Goal: Task Accomplishment & Management: Manage account settings

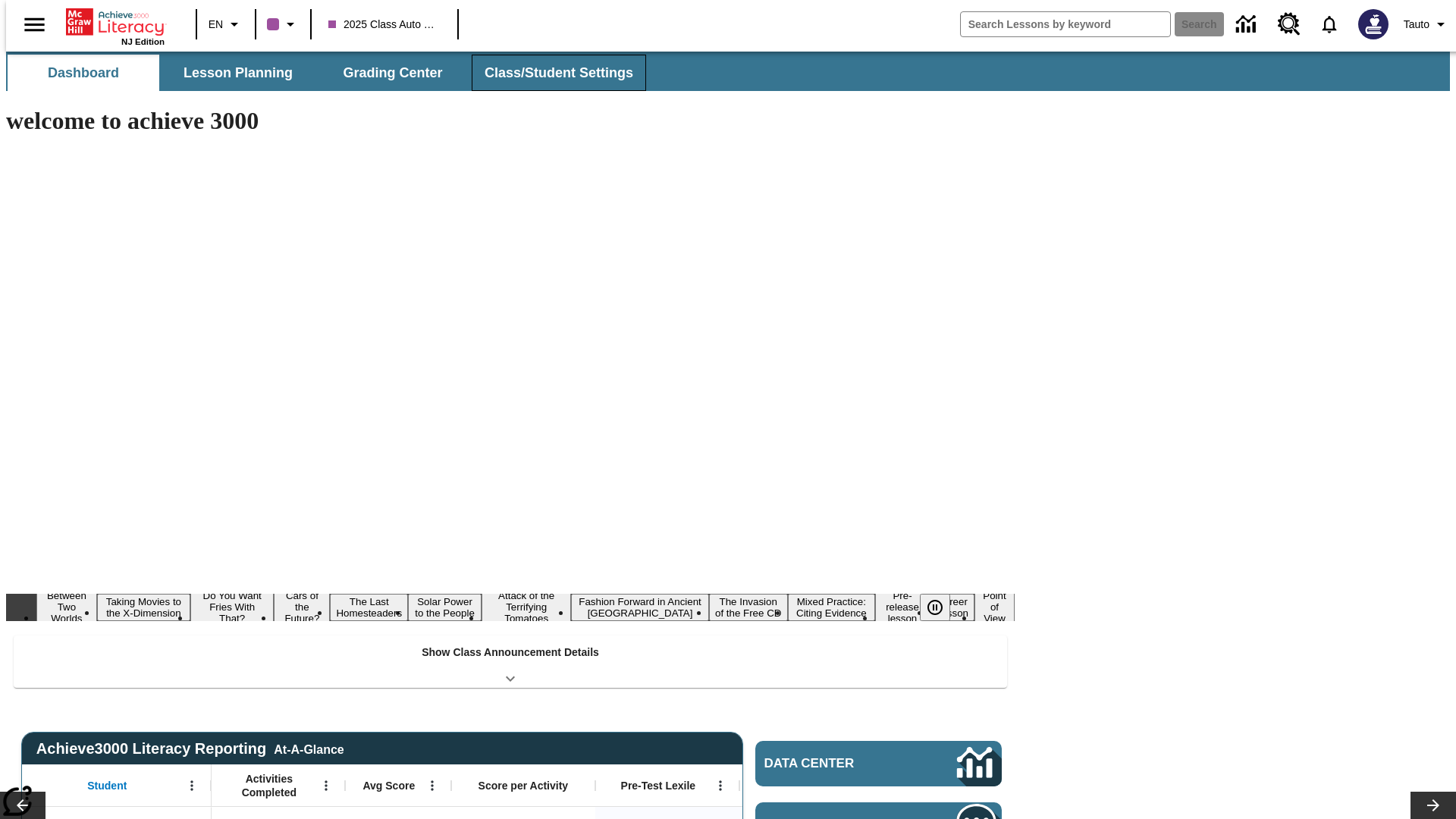
click at [550, 73] on button "Class/Student Settings" at bounding box center [558, 72] width 175 height 37
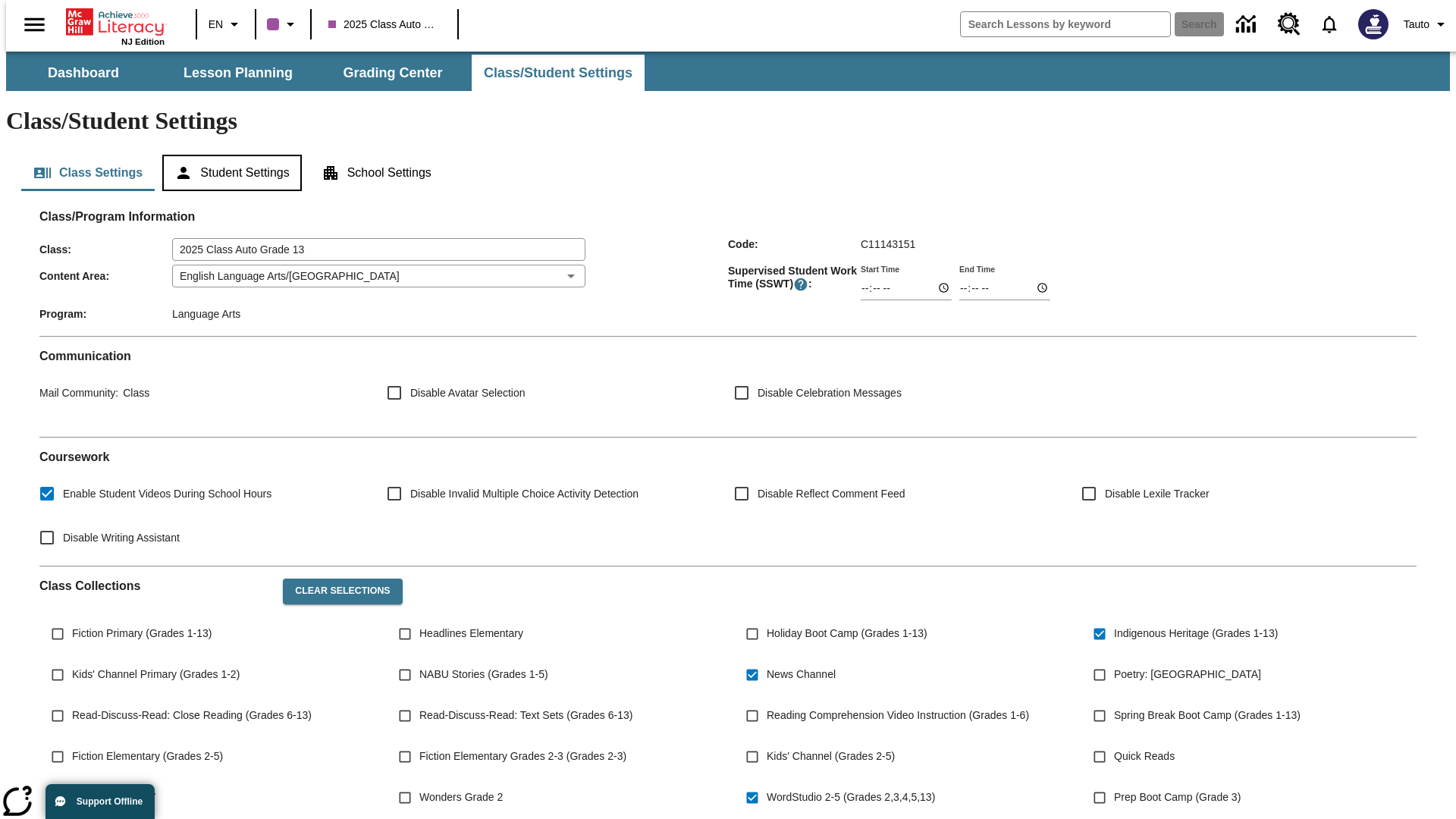
click at [228, 155] on button "Student Settings" at bounding box center [232, 172] width 139 height 37
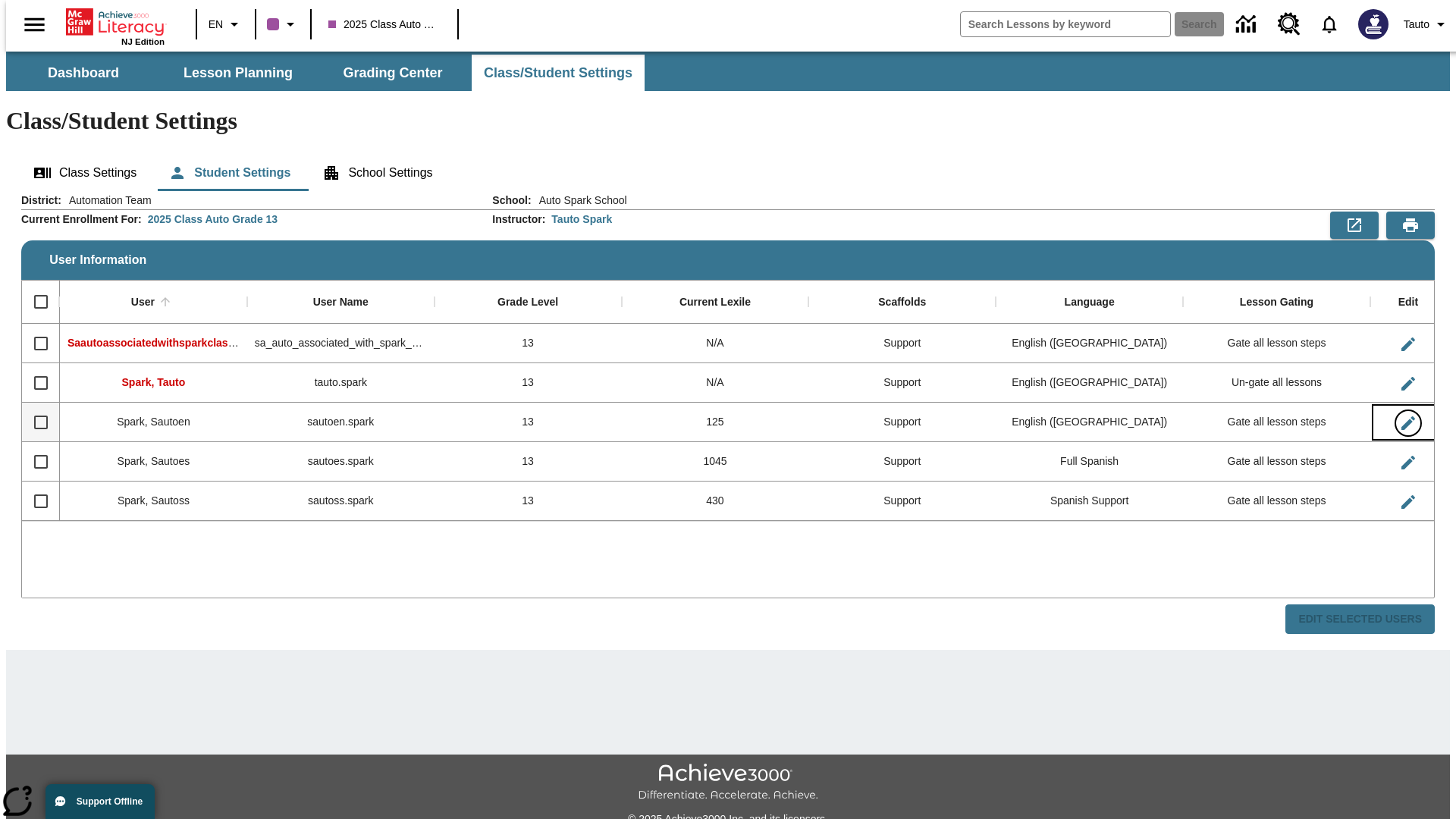
click at [1402, 416] on icon "Edit User" at bounding box center [1408, 423] width 14 height 14
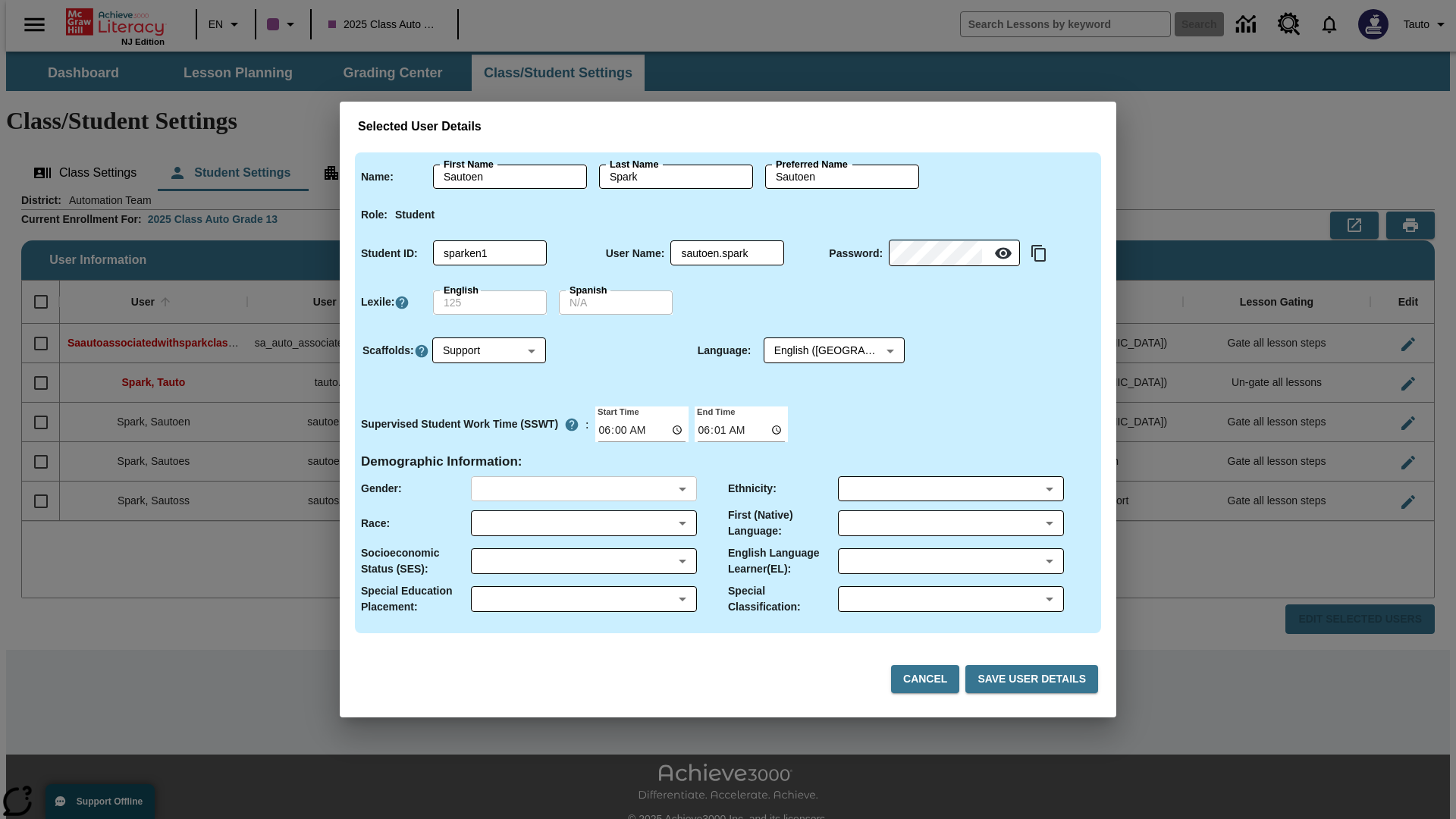
click at [583, 489] on body "Skip to main content NJ Edition EN 2025 Class Auto Grade 13 Search 0 Tauto Dash…" at bounding box center [728, 451] width 1444 height 801
click at [583, 524] on body "Skip to main content NJ Edition EN 2025 Class Auto Grade 13 Search 0 Tauto Dash…" at bounding box center [728, 451] width 1444 height 801
click at [583, 561] on body "Skip to main content NJ Edition EN 2025 Class Auto Grade 13 Search 0 Tauto Dash…" at bounding box center [728, 451] width 1444 height 801
click at [583, 599] on body "Skip to main content NJ Edition EN 2025 Class Auto Grade 13 Search 0 Tauto Dash…" at bounding box center [728, 451] width 1444 height 801
click at [950, 489] on body "Skip to main content NJ Edition EN 2025 Class Auto Grade 13 Search 0 Tauto Dash…" at bounding box center [728, 451] width 1444 height 801
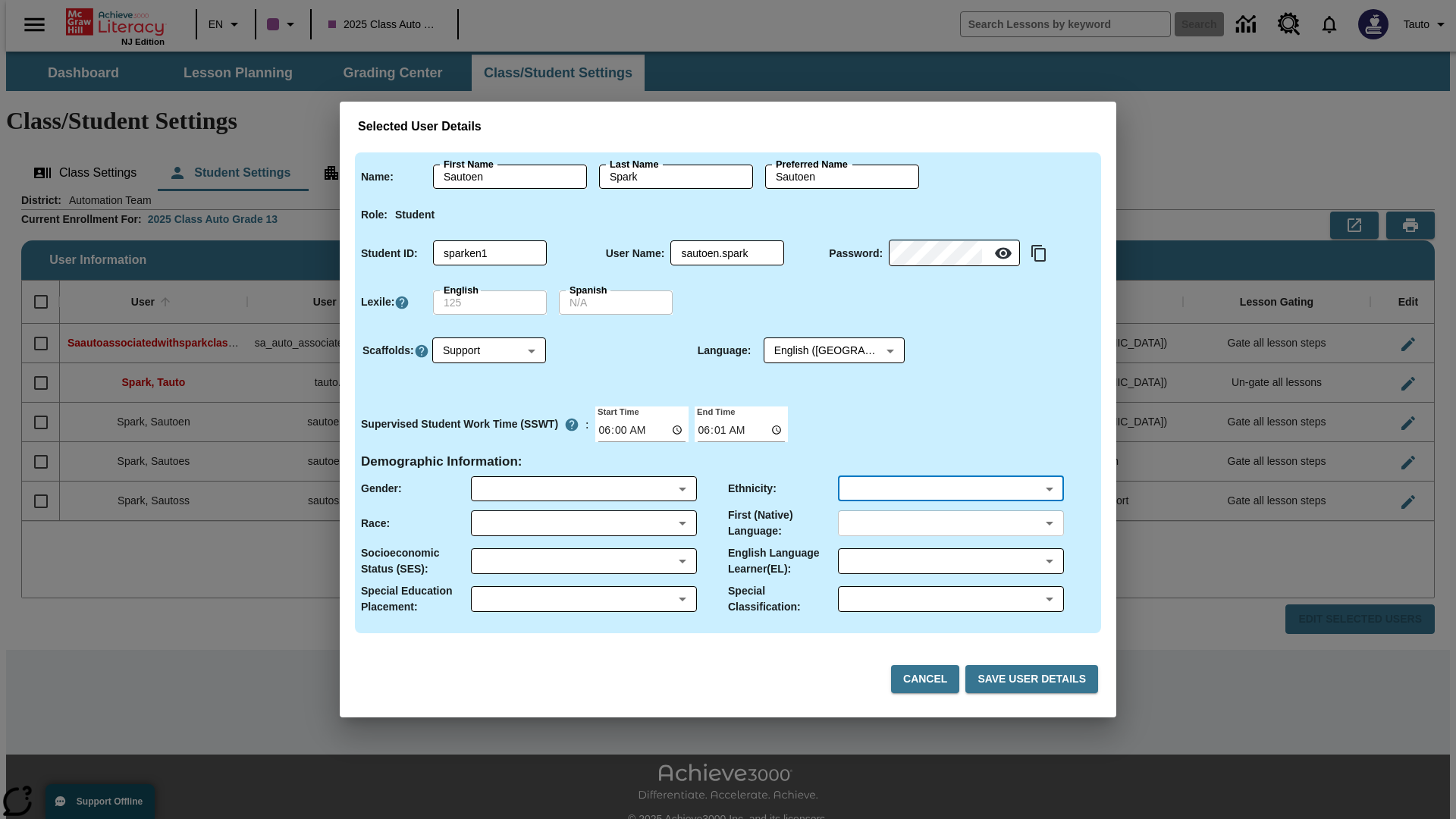
click at [950, 524] on body "Skip to main content NJ Edition EN 2025 Class Auto Grade 13 Search 0 Tauto Dash…" at bounding box center [728, 451] width 1444 height 801
click at [950, 561] on body "Skip to main content NJ Edition EN 2025 Class Auto Grade 13 Search 0 Tauto Dash…" at bounding box center [728, 451] width 1444 height 801
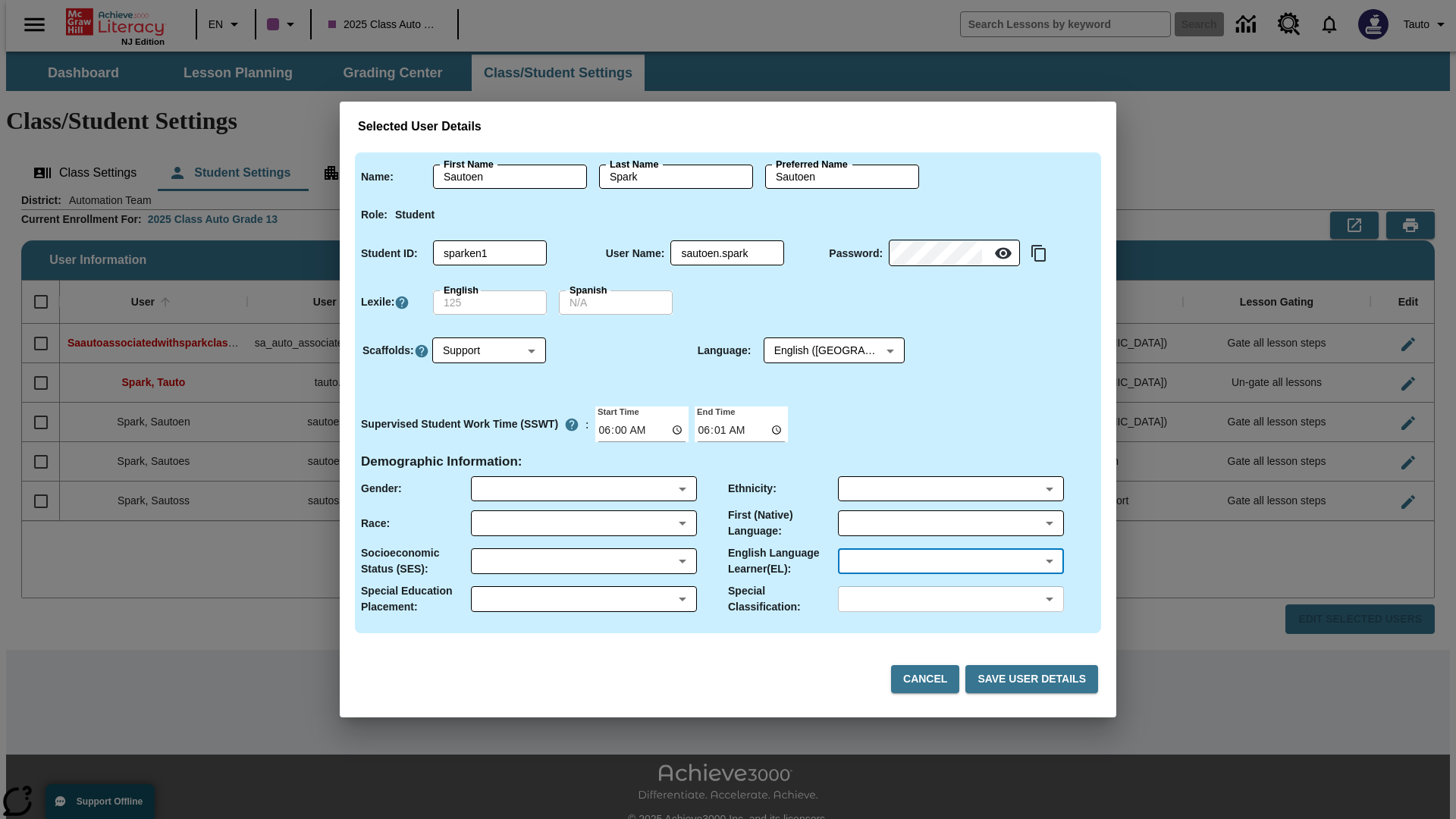
click at [950, 599] on body "Skip to main content NJ Edition EN 2025 Class Auto Grade 13 Search 0 Tauto Dash…" at bounding box center [728, 451] width 1444 height 801
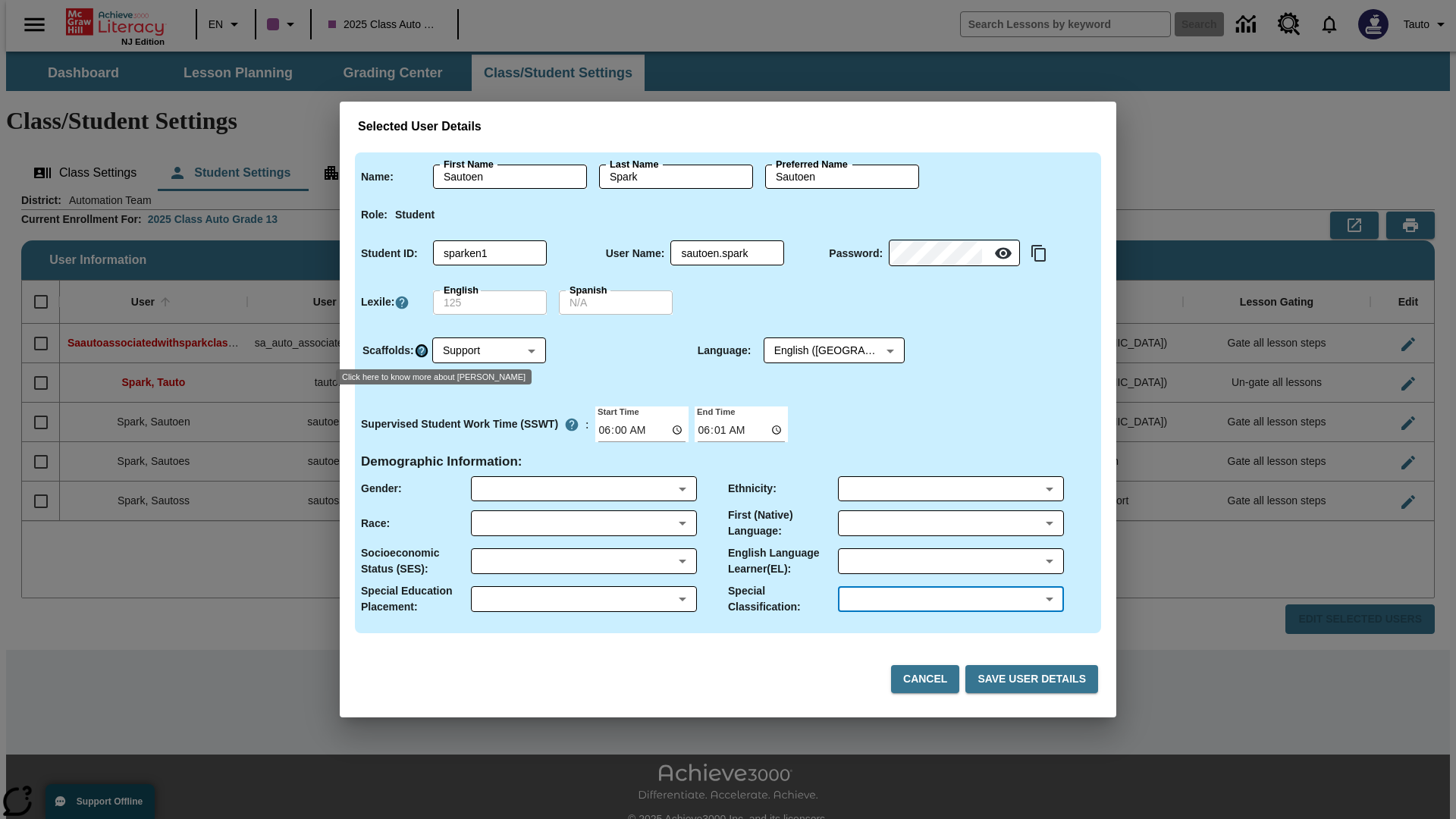
click at [421, 351] on icon "Click here to know more about Scaffolds" at bounding box center [421, 351] width 15 height 15
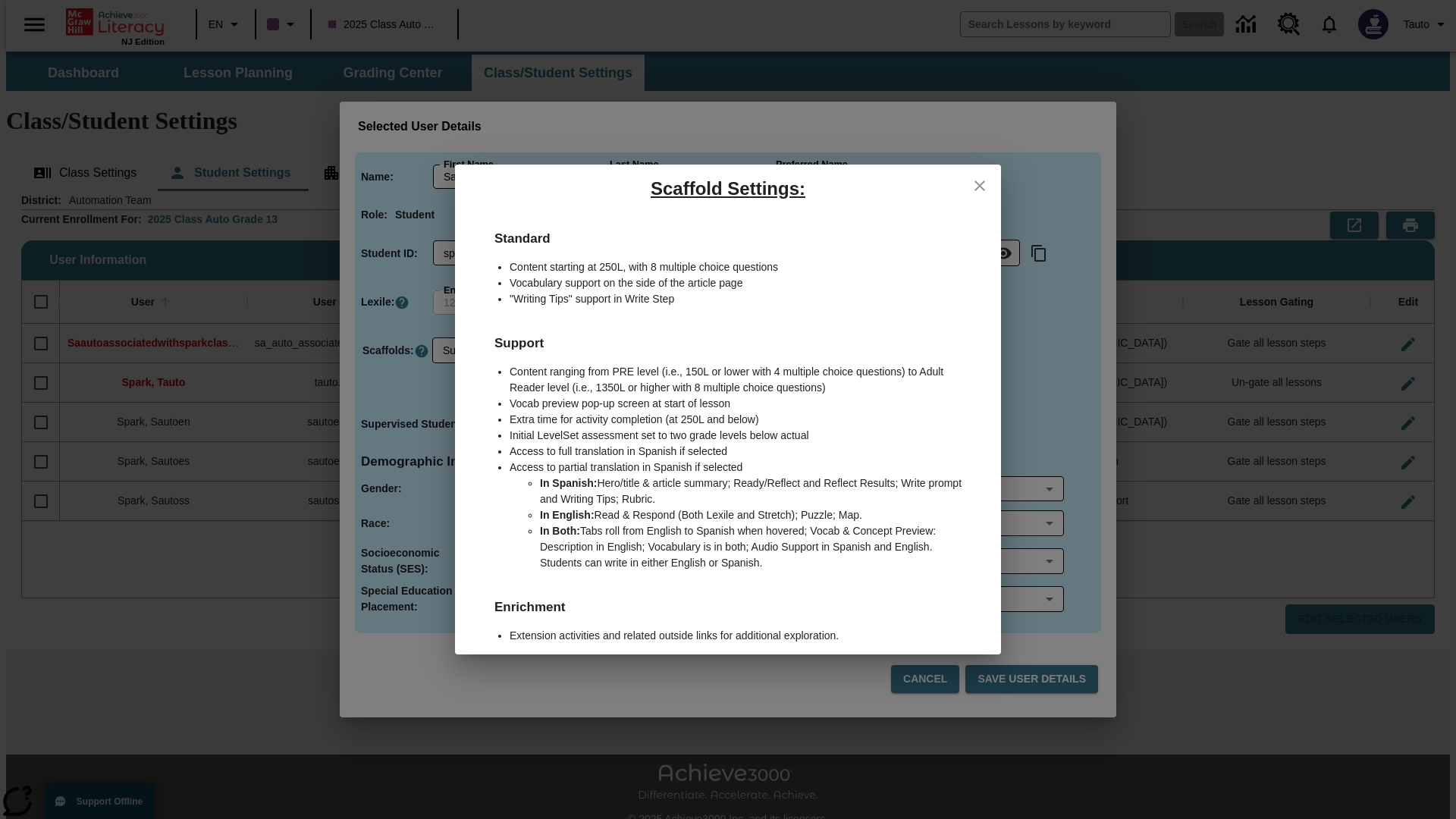
click at [980, 185] on icon "close" at bounding box center [979, 185] width 11 height 11
